Goal: Check status: Check status

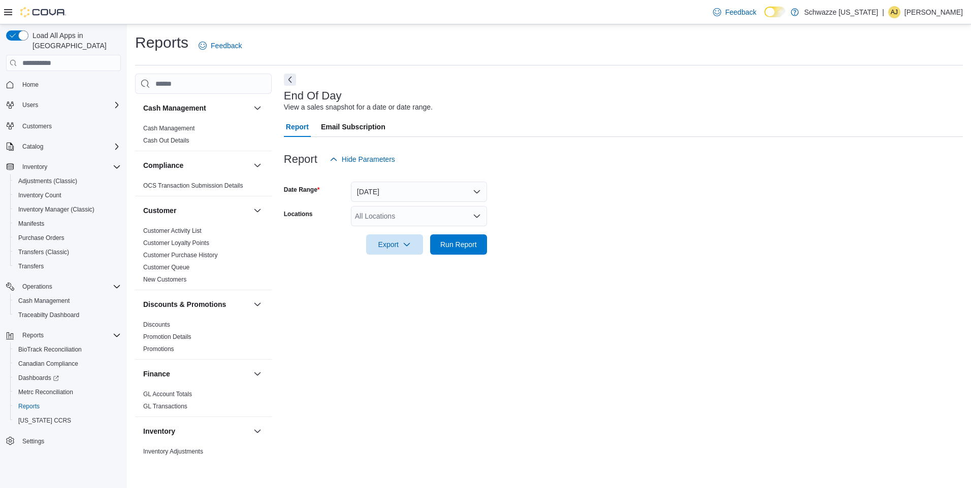
click at [389, 220] on div "All Locations" at bounding box center [419, 216] width 136 height 20
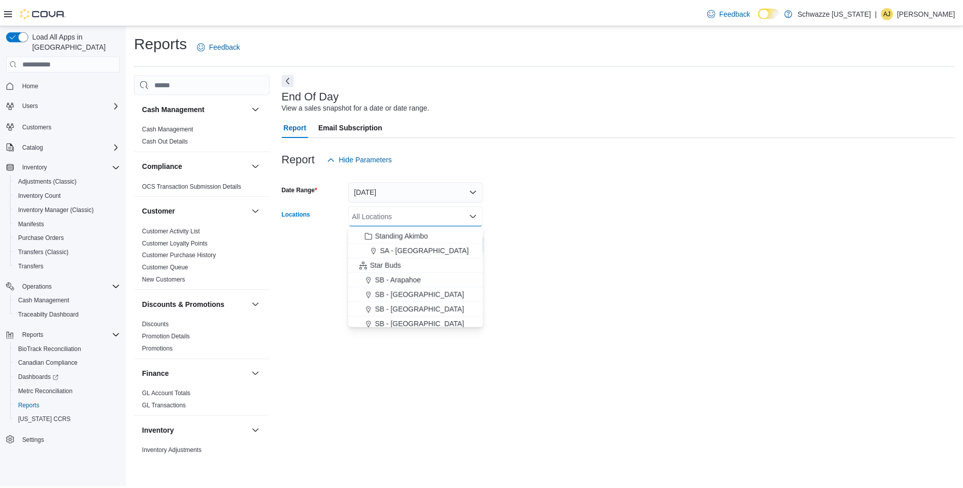
scroll to position [116, 0]
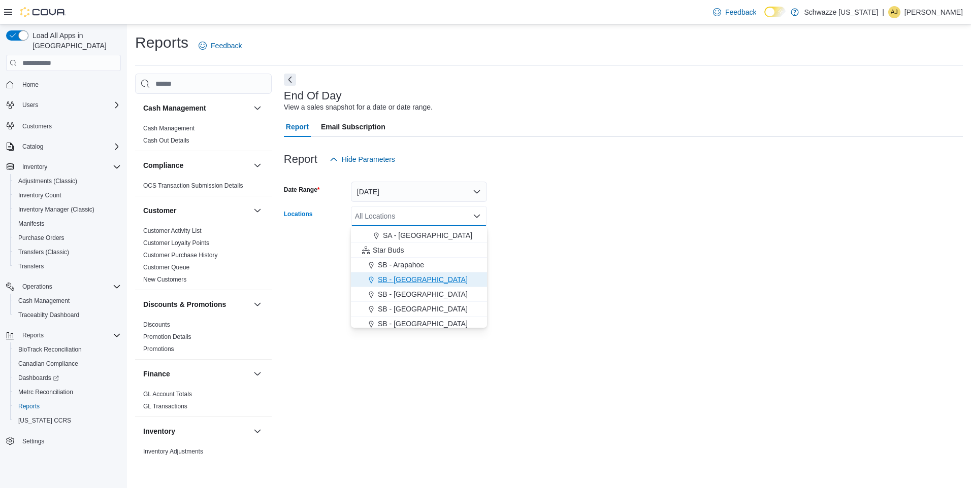
click at [390, 277] on span "SB - [GEOGRAPHIC_DATA]" at bounding box center [423, 280] width 90 height 10
click at [398, 184] on button "[DATE]" at bounding box center [419, 192] width 136 height 20
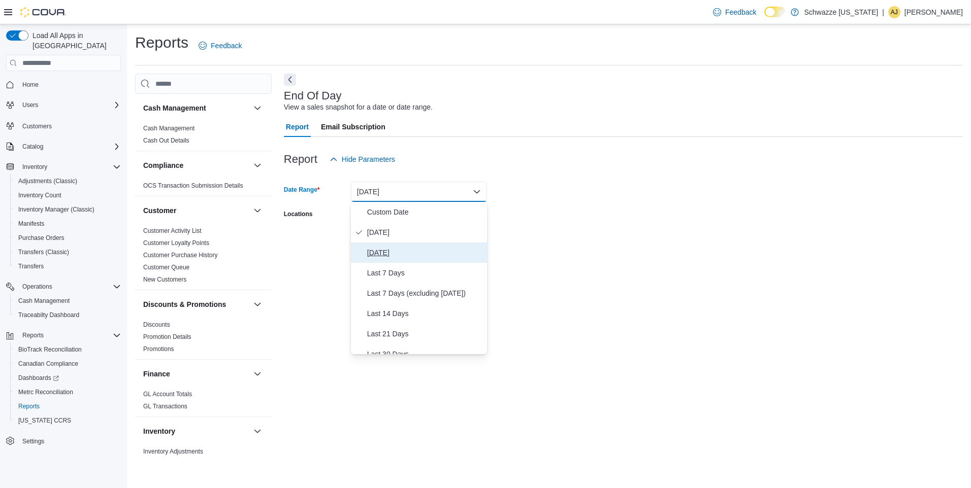
click at [389, 251] on span "[DATE]" at bounding box center [425, 253] width 116 height 12
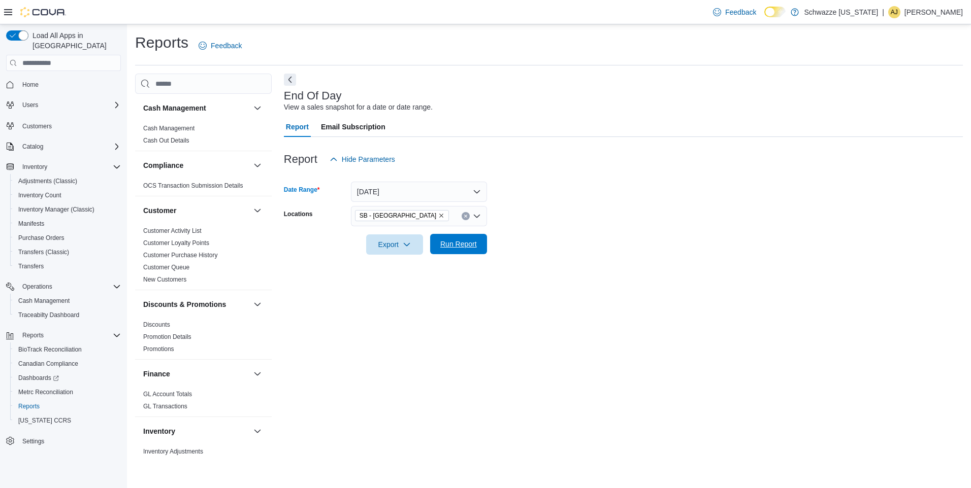
click at [465, 246] on span "Run Report" at bounding box center [458, 244] width 37 height 10
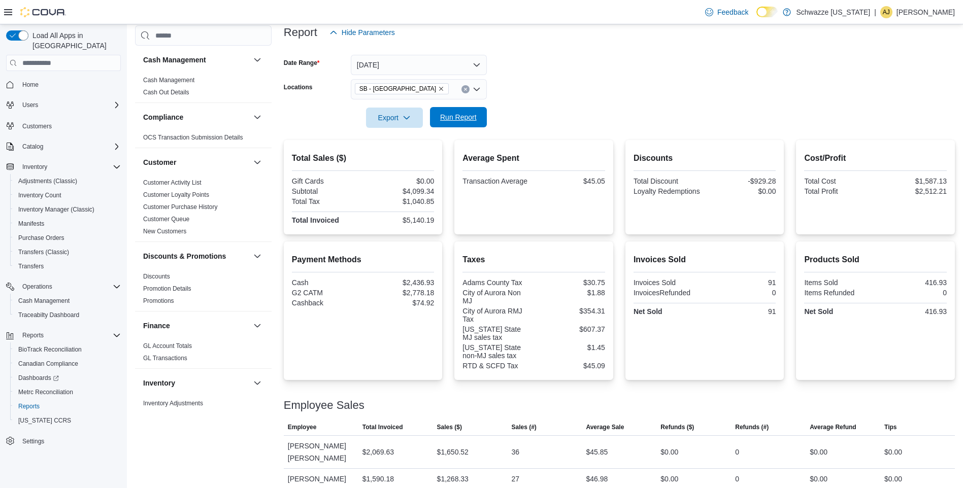
scroll to position [85, 0]
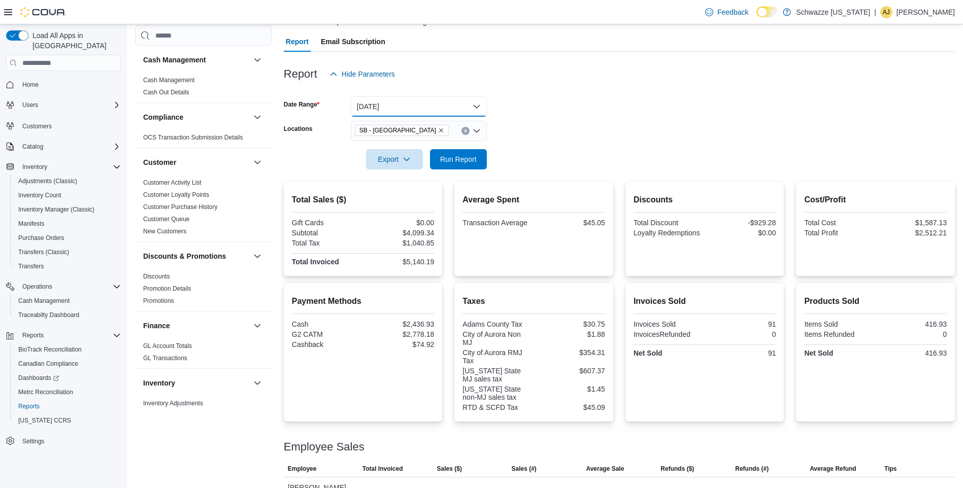
click at [371, 100] on button "[DATE]" at bounding box center [419, 106] width 136 height 20
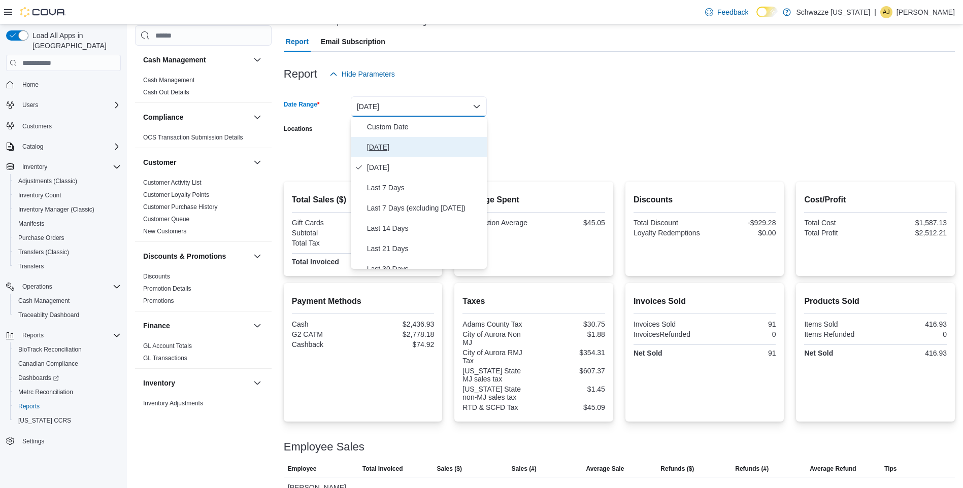
click at [375, 143] on span "[DATE]" at bounding box center [425, 147] width 116 height 12
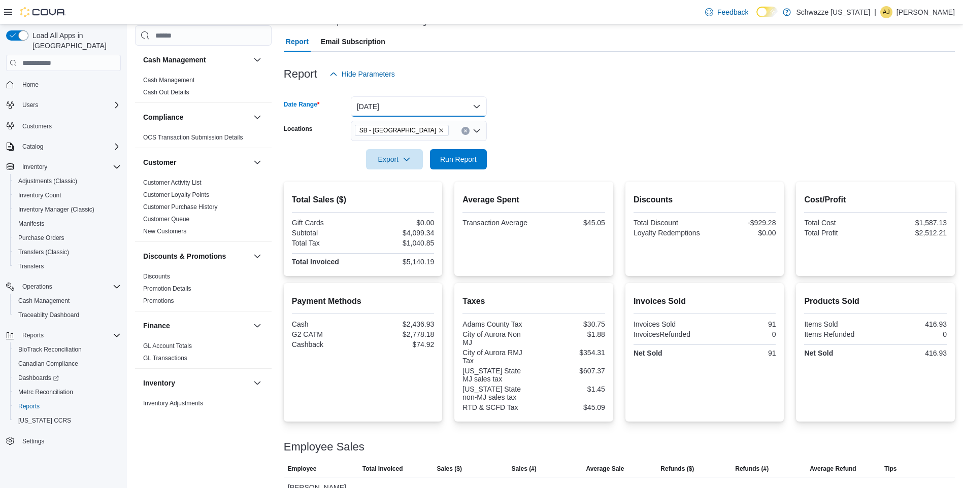
click at [364, 108] on button "[DATE]" at bounding box center [419, 106] width 136 height 20
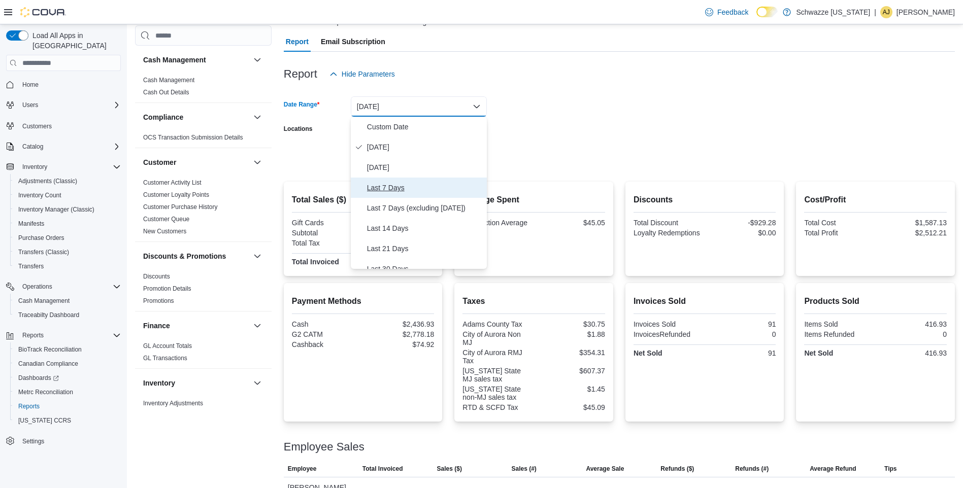
click at [375, 190] on span "Last 7 Days" at bounding box center [425, 188] width 116 height 12
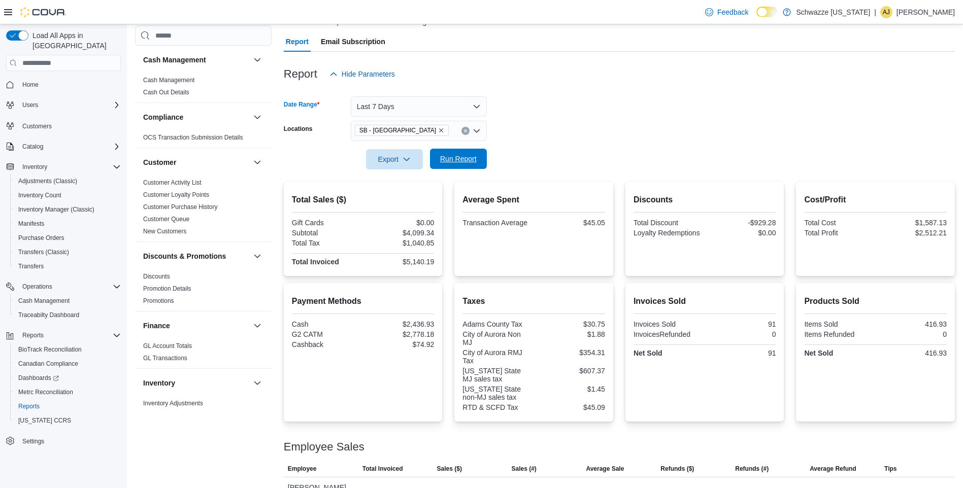
click at [456, 151] on span "Run Report" at bounding box center [458, 159] width 45 height 20
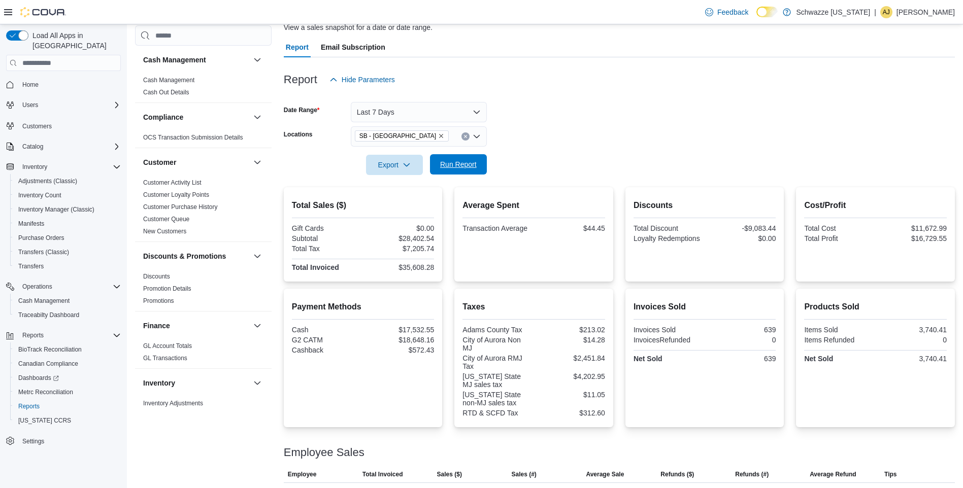
scroll to position [73, 0]
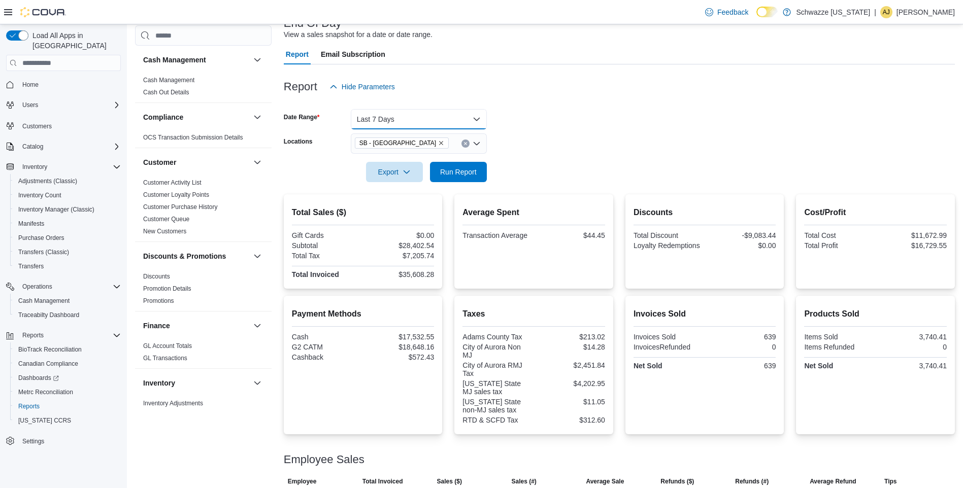
click at [397, 111] on button "Last 7 Days" at bounding box center [419, 119] width 136 height 20
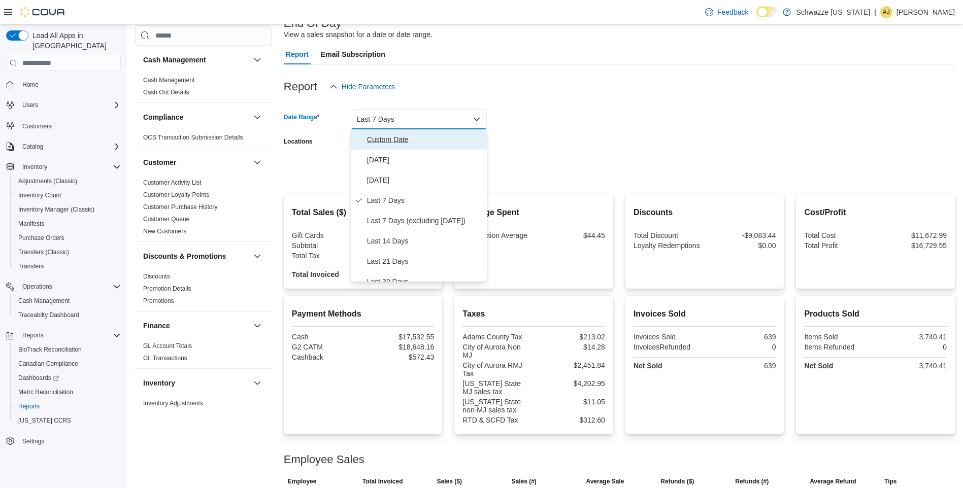
click at [392, 140] on span "Custom Date" at bounding box center [425, 139] width 116 height 12
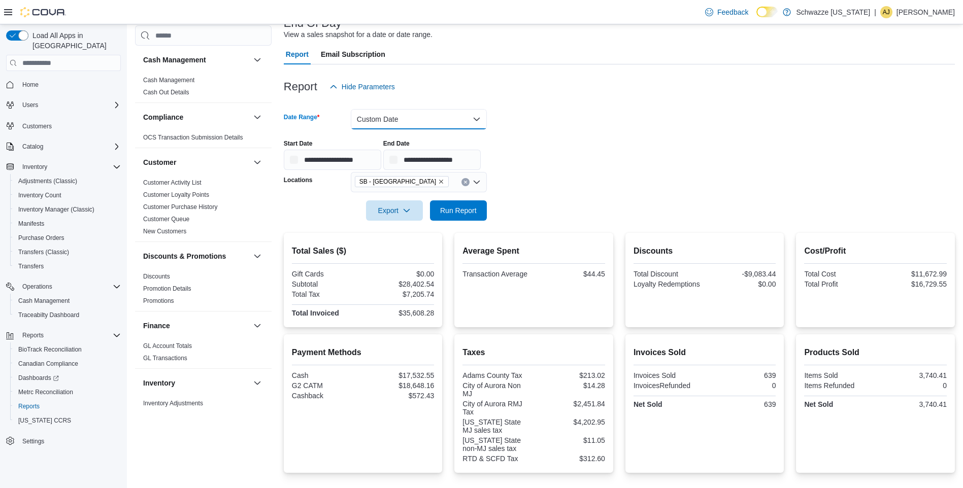
click at [377, 120] on button "Custom Date" at bounding box center [419, 119] width 136 height 20
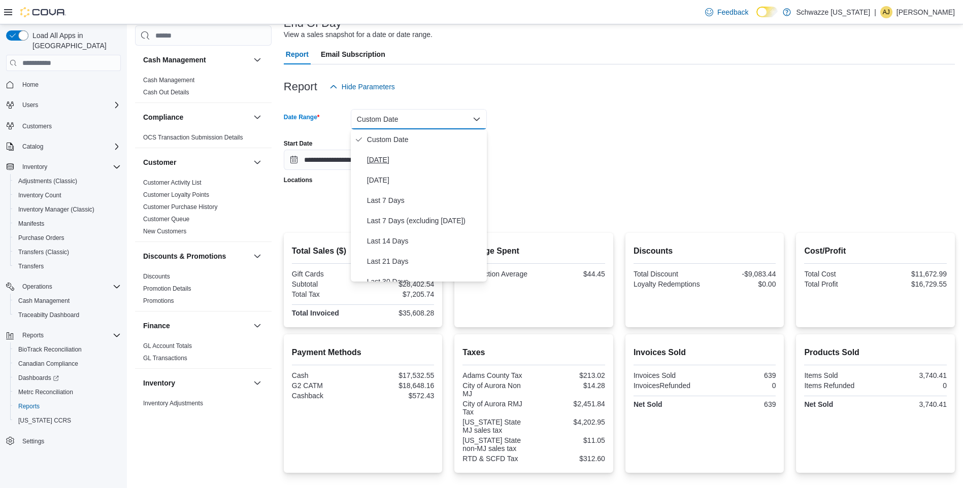
click at [395, 160] on span "[DATE]" at bounding box center [425, 160] width 116 height 12
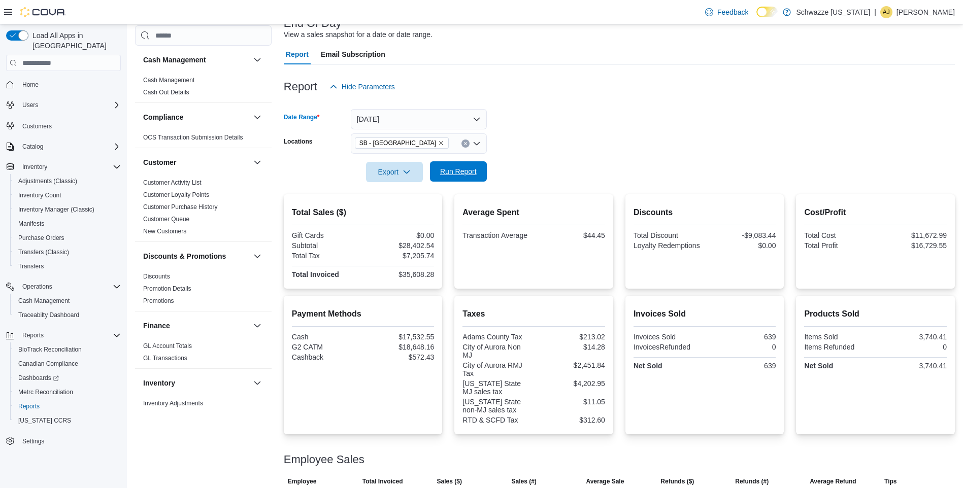
click at [448, 173] on span "Run Report" at bounding box center [458, 171] width 37 height 10
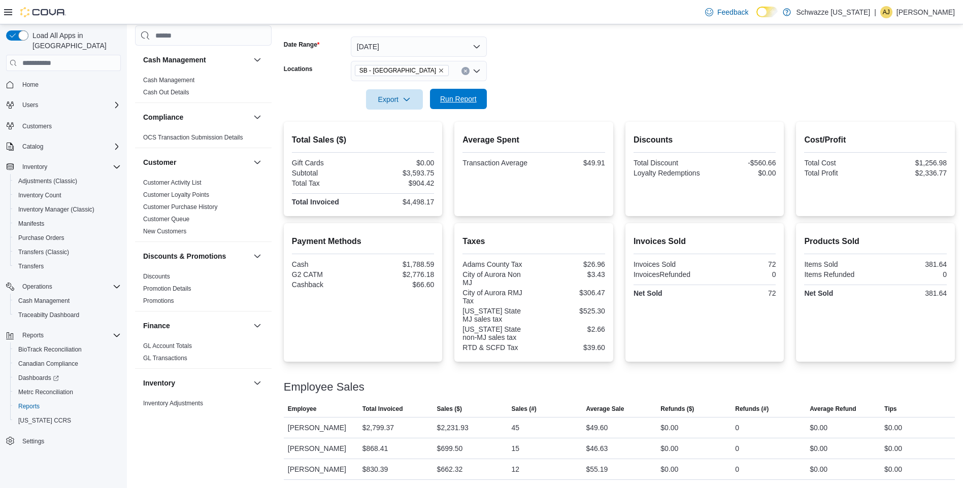
scroll to position [137, 0]
